Goal: Information Seeking & Learning: Learn about a topic

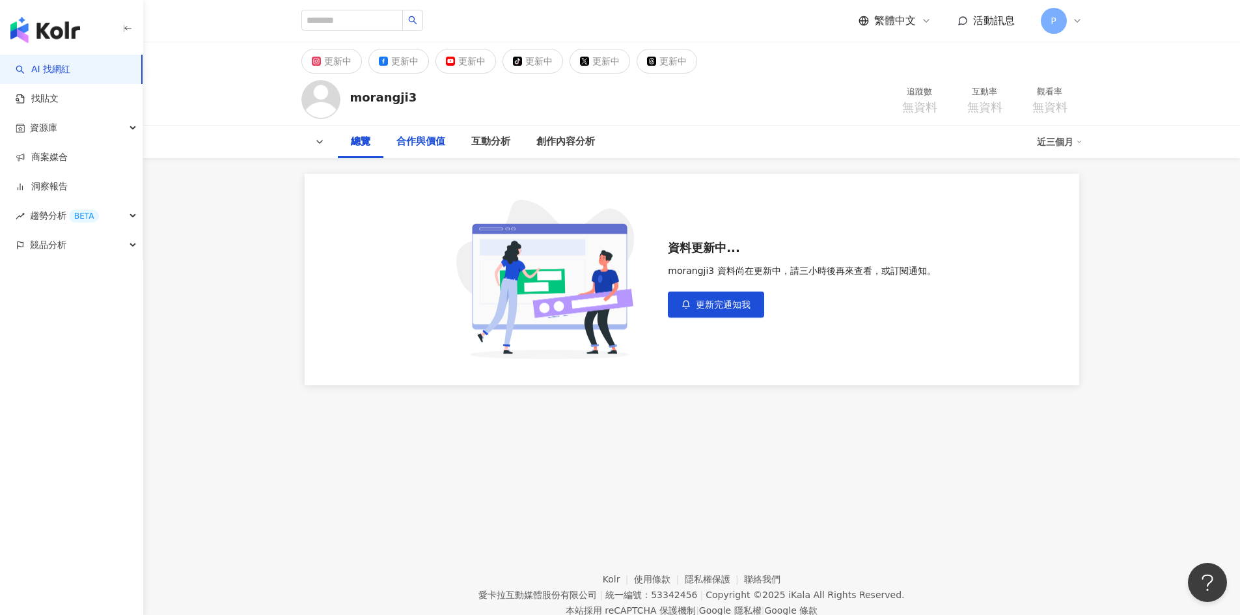
click at [424, 154] on div "合作與價值" at bounding box center [420, 142] width 75 height 33
click at [459, 146] on div "互動分析" at bounding box center [454, 142] width 39 height 16
click at [521, 146] on div "創作內容分析" at bounding box center [529, 142] width 59 height 16
click at [325, 141] on div "總覽" at bounding box center [324, 142] width 20 height 16
click at [379, 29] on input "search" at bounding box center [352, 20] width 102 height 21
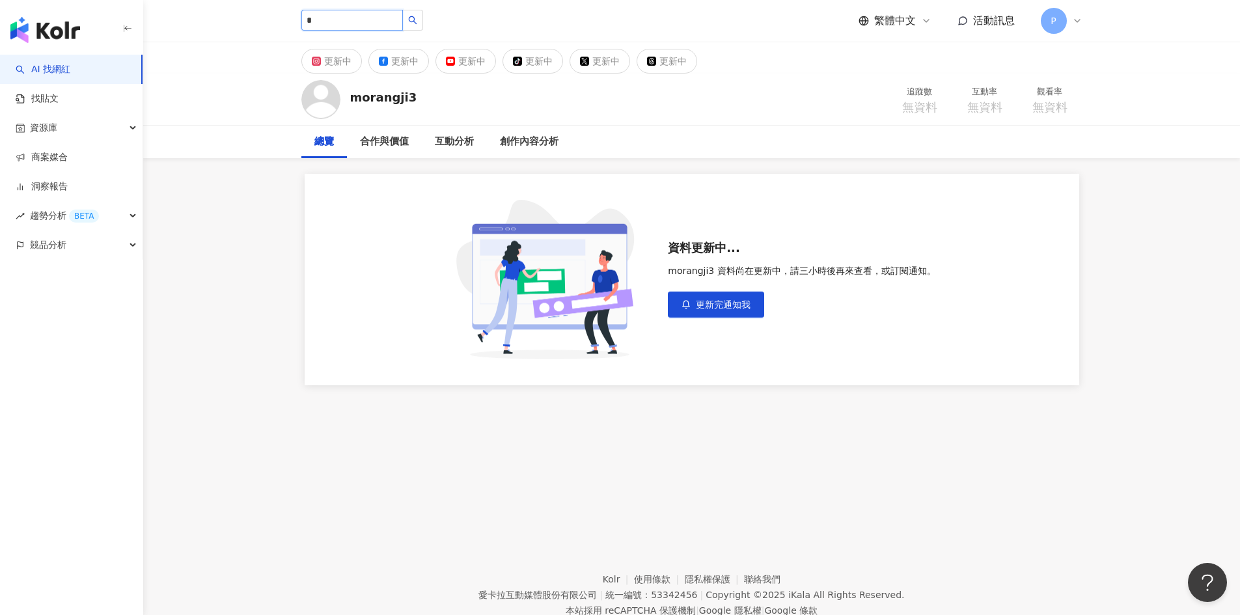
type input "**"
type input "********"
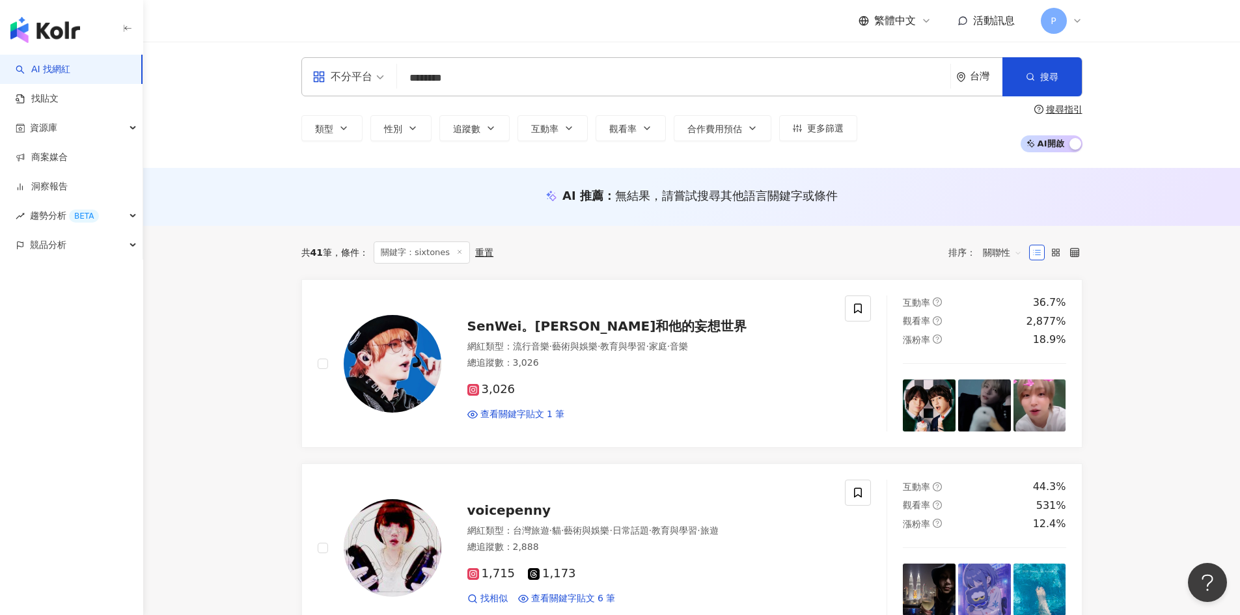
click at [491, 82] on input "********" at bounding box center [673, 78] width 543 height 25
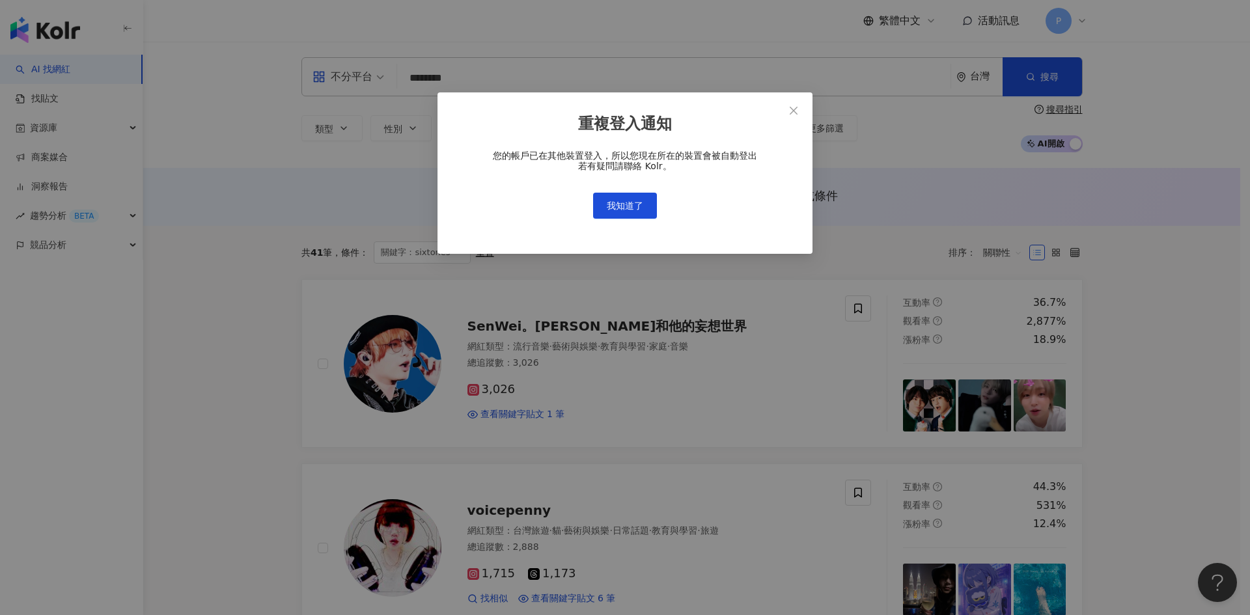
click at [581, 72] on div "重複登入通知 您的帳戶已在其他裝置登入，所以您現在所在的裝置會被自動登出 若有疑問請聯絡 Kolr。 我知道了" at bounding box center [625, 307] width 1250 height 615
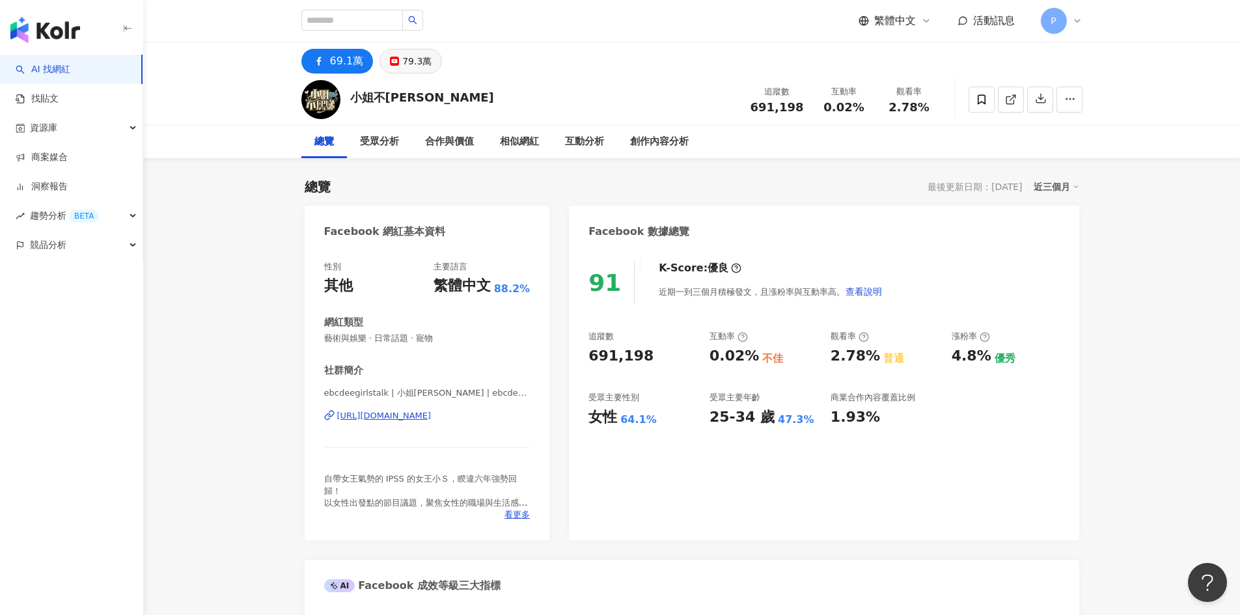
click at [415, 61] on div "79.3萬" at bounding box center [416, 61] width 29 height 18
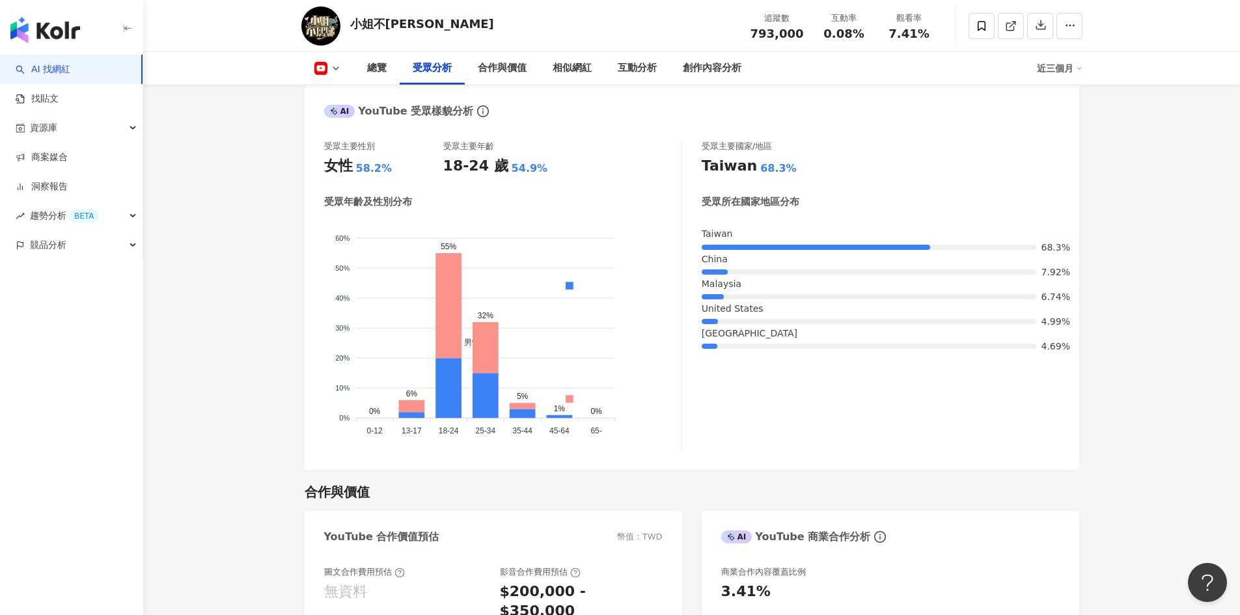
scroll to position [1107, 0]
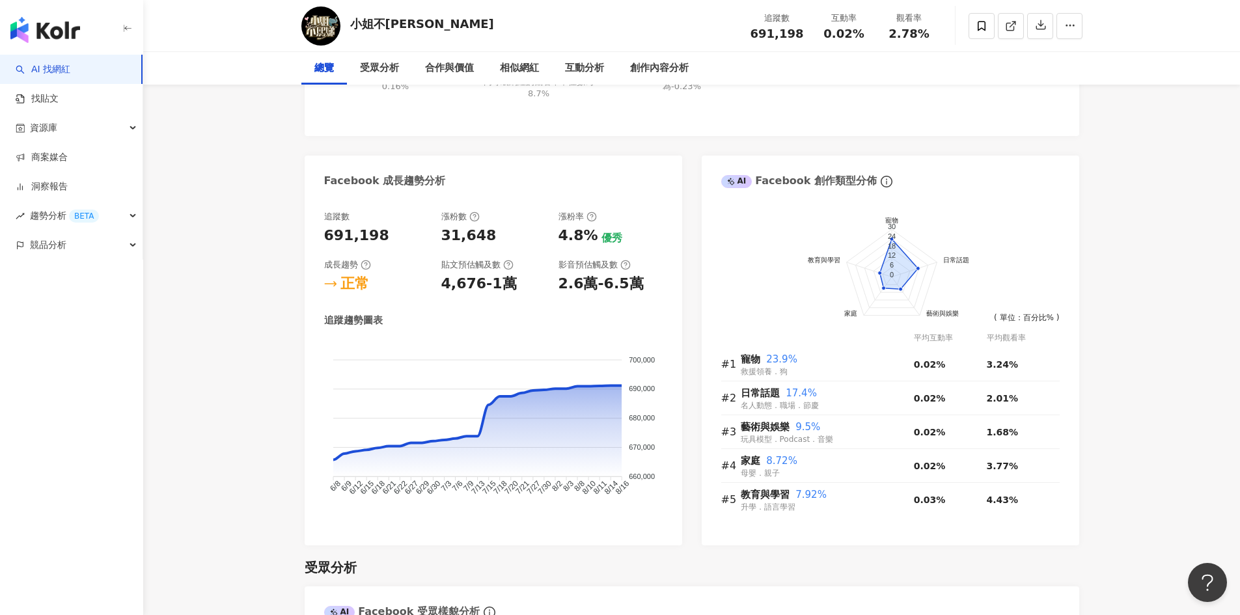
scroll to position [24, 0]
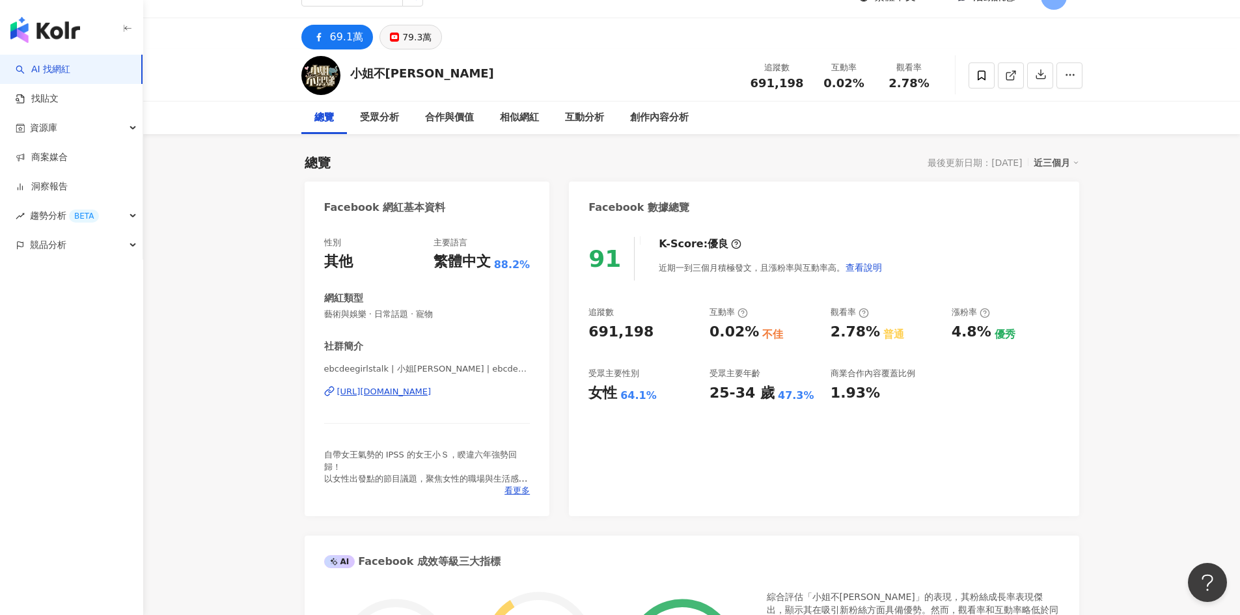
click at [405, 47] on button "79.3萬" at bounding box center [410, 37] width 62 height 25
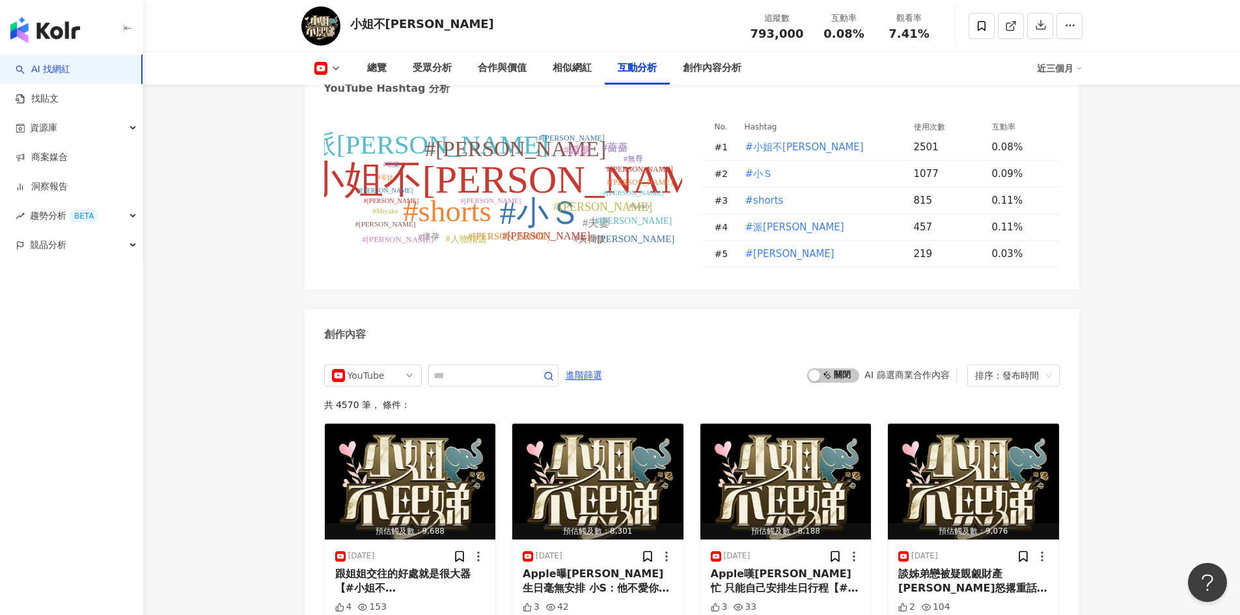
scroll to position [2923, 0]
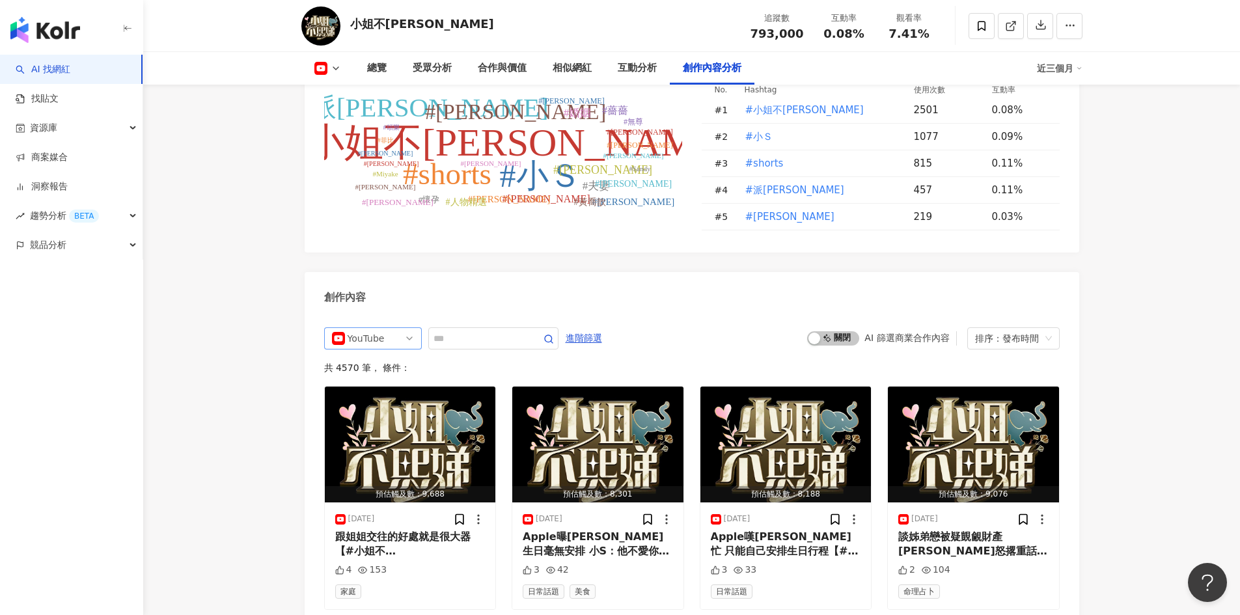
click at [415, 327] on div "YouTube" at bounding box center [373, 338] width 98 height 22
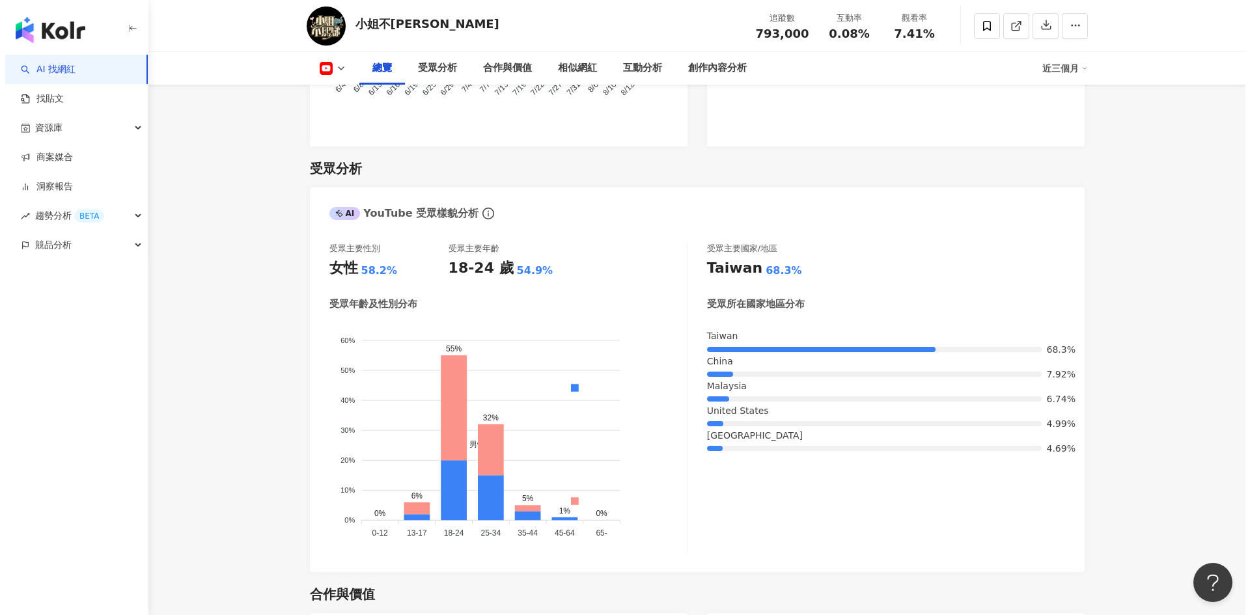
scroll to position [1101, 0]
